Goal: Task Accomplishment & Management: Complete application form

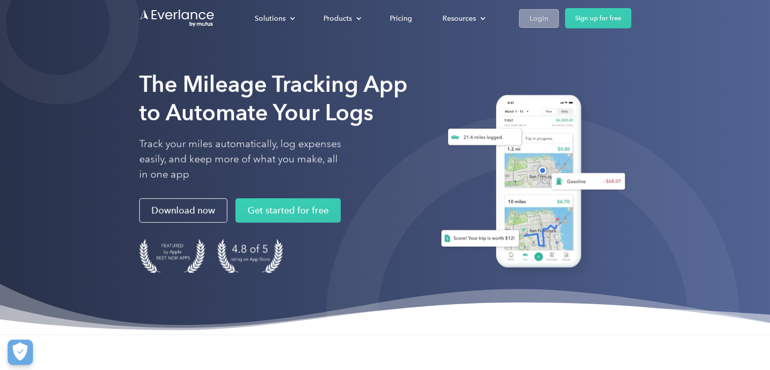
click at [536, 19] on div "Login" at bounding box center [538, 18] width 19 height 13
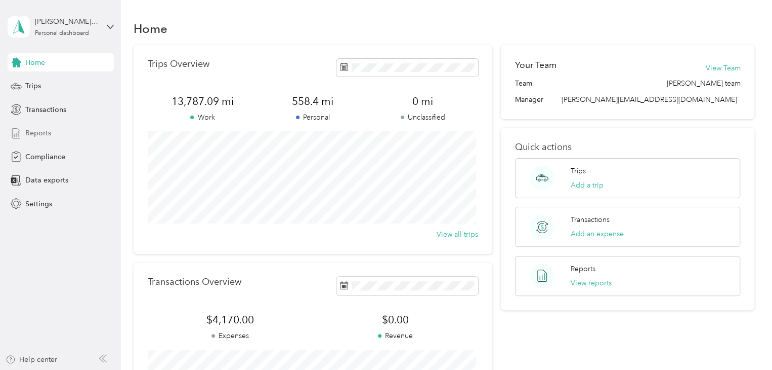
click at [35, 133] on span "Reports" at bounding box center [38, 133] width 26 height 11
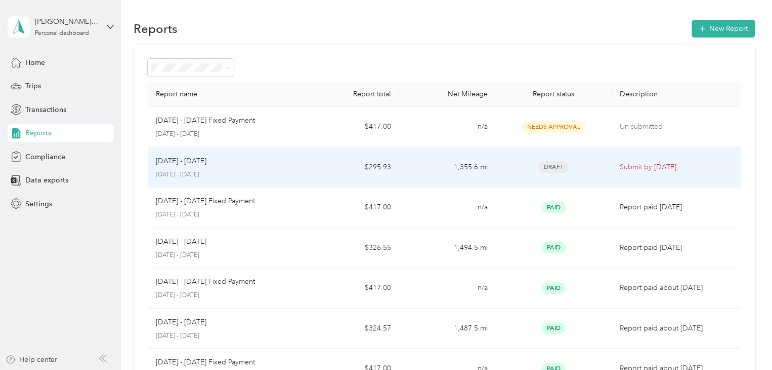
click at [506, 174] on td "Draft" at bounding box center [554, 167] width 116 height 40
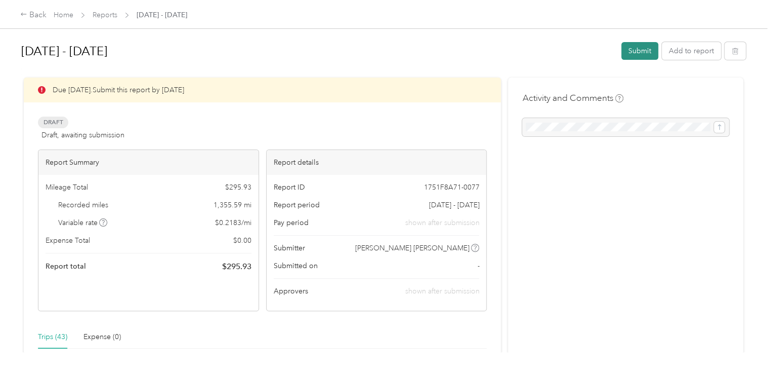
click at [631, 50] on button "Submit" at bounding box center [640, 51] width 37 height 18
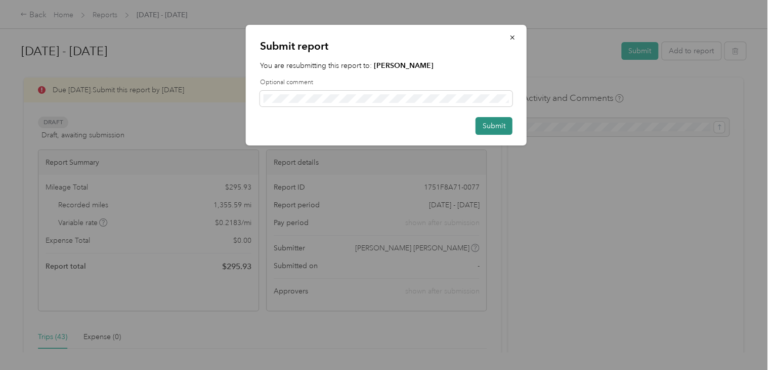
click at [491, 123] on button "Submit" at bounding box center [494, 126] width 37 height 18
